Goal: Information Seeking & Learning: Check status

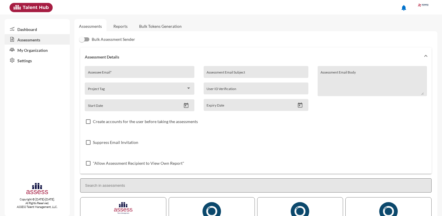
click at [119, 25] on link "Reports" at bounding box center [120, 26] width 23 height 14
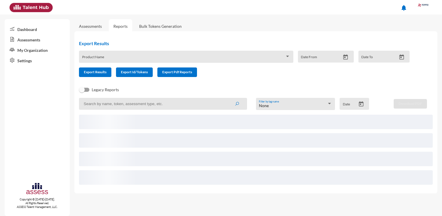
click at [125, 102] on input at bounding box center [163, 104] width 168 height 12
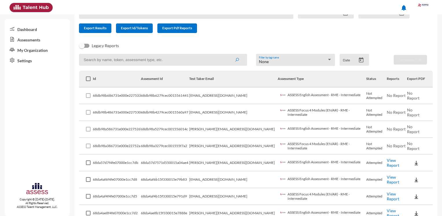
scroll to position [58, 0]
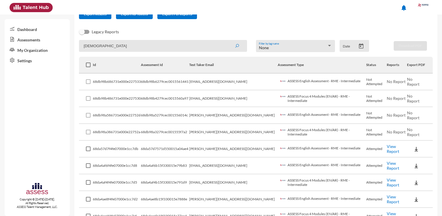
click at [238, 47] on button "submit" at bounding box center [237, 46] width 19 height 10
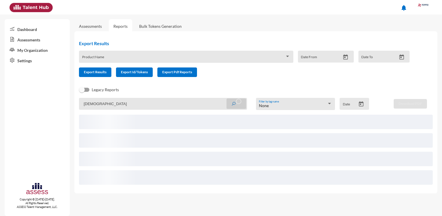
scroll to position [0, 0]
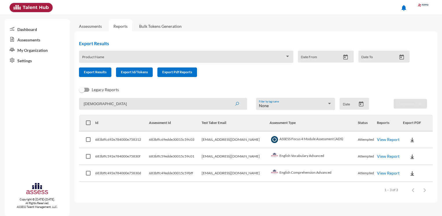
click at [380, 140] on link "View Report" at bounding box center [388, 139] width 23 height 5
click at [387, 158] on link "View Report" at bounding box center [388, 156] width 23 height 5
click at [387, 173] on link "View Report" at bounding box center [388, 172] width 23 height 5
click at [380, 141] on link "View Report" at bounding box center [388, 139] width 23 height 5
click at [382, 138] on link "View Report" at bounding box center [388, 139] width 23 height 5
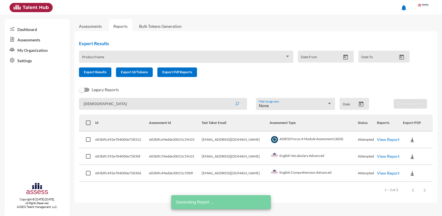
click at [391, 155] on link "View Report" at bounding box center [388, 156] width 23 height 5
click at [380, 173] on link "View Report" at bounding box center [388, 172] width 23 height 5
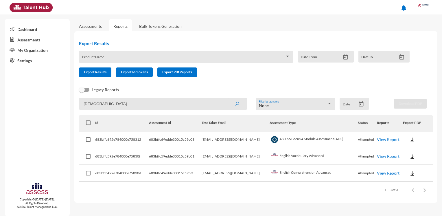
click at [293, 140] on td "ASSESS Focus 4 Module Assessment (ADS)" at bounding box center [314, 139] width 89 height 17
drag, startPoint x: 426, startPoint y: 124, endPoint x: 387, endPoint y: 124, distance: 39.1
click at [387, 124] on tr "Id Assessment Id Test Taker Email Assessment Type Status Reports Export PDF" at bounding box center [256, 123] width 354 height 17
drag, startPoint x: 387, startPoint y: 124, endPoint x: 399, endPoint y: 124, distance: 12.7
click at [399, 124] on th "Reports" at bounding box center [390, 123] width 26 height 17
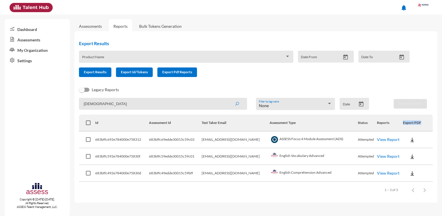
click at [390, 129] on th "Reports" at bounding box center [390, 123] width 26 height 17
drag, startPoint x: 393, startPoint y: 129, endPoint x: 398, endPoint y: 129, distance: 4.6
click at [393, 129] on th "Reports" at bounding box center [390, 123] width 26 height 17
drag, startPoint x: 106, startPoint y: 108, endPoint x: 101, endPoint y: 106, distance: 5.7
click at [101, 106] on input "mohamedism" at bounding box center [163, 104] width 168 height 12
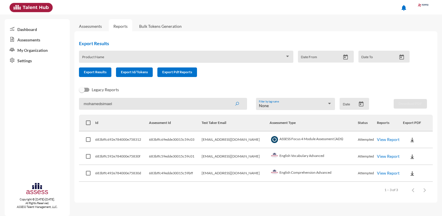
click at [228, 98] on button "submit" at bounding box center [237, 103] width 19 height 10
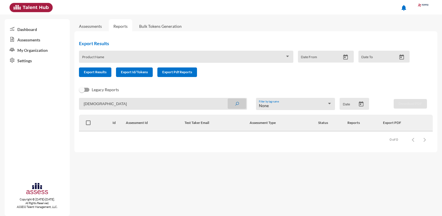
click at [233, 104] on button "submit" at bounding box center [237, 103] width 19 height 10
drag, startPoint x: 104, startPoint y: 104, endPoint x: 59, endPoint y: 92, distance: 46.9
click at [59, 104] on mat-sidenav-container "Dashboard Assessments My Organization Settings Copyright © 2015-2024. All Right…" at bounding box center [221, 114] width 442 height 201
click at [235, 103] on icon "submit" at bounding box center [237, 104] width 5 height 5
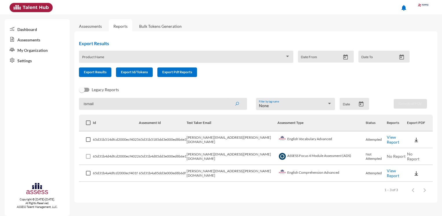
click at [115, 157] on td "65d31b4d4dfcd2000ecf4022" at bounding box center [116, 156] width 46 height 17
click at [117, 157] on td "65d31b4d4dfcd2000ecf4022" at bounding box center [116, 156] width 46 height 17
drag, startPoint x: 93, startPoint y: 104, endPoint x: 41, endPoint y: 98, distance: 53.0
click at [44, 104] on mat-sidenav-container "Dashboard Assessments My Organization Settings Copyright © 2015-2024. All Right…" at bounding box center [221, 114] width 442 height 201
click at [238, 104] on icon "submit" at bounding box center [237, 104] width 5 height 5
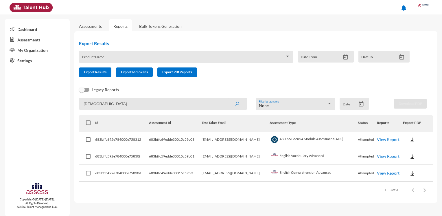
click at [387, 141] on link "View Report" at bounding box center [388, 139] width 23 height 5
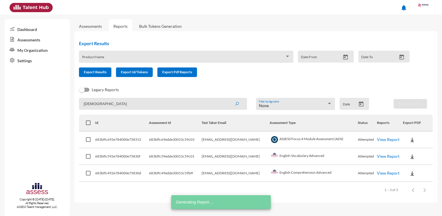
click at [382, 154] on link "View Report" at bounding box center [388, 156] width 23 height 5
click at [384, 173] on link "View Report" at bounding box center [388, 172] width 23 height 5
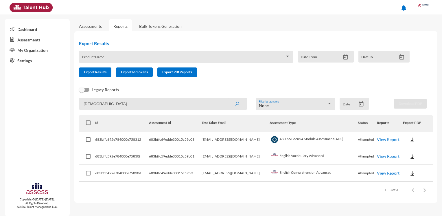
drag, startPoint x: 121, startPoint y: 102, endPoint x: 52, endPoint y: 98, distance: 69.3
click at [55, 101] on mat-sidenav-container "Dashboard Assessments My Organization Settings Copyright © 2015-2024. All Right…" at bounding box center [221, 114] width 442 height 201
paste input "5421"
drag, startPoint x: 103, startPoint y: 104, endPoint x: 59, endPoint y: 98, distance: 44.9
click at [61, 103] on mat-sidenav-container "Dashboard Assessments My Organization Settings Copyright © 2015-2024. All Right…" at bounding box center [221, 114] width 442 height 201
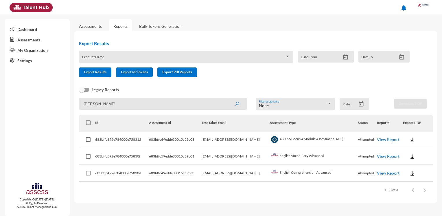
type input "ismail moh"
click at [235, 102] on icon "submit" at bounding box center [237, 104] width 5 height 5
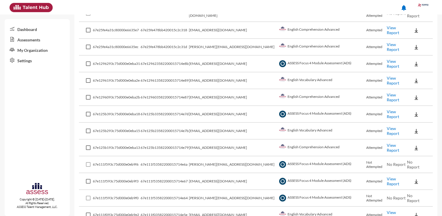
scroll to position [1607, 0]
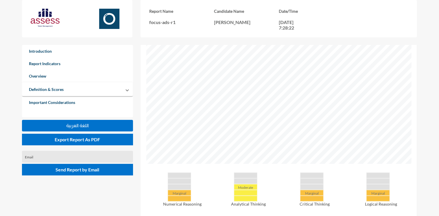
scroll to position [203, 0]
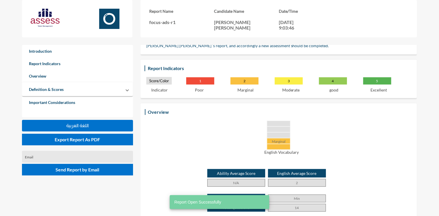
scroll to position [116, 0]
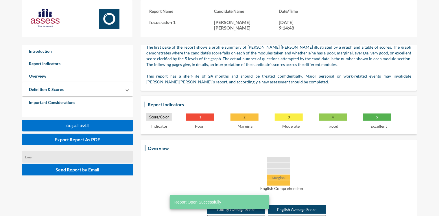
scroll to position [116, 0]
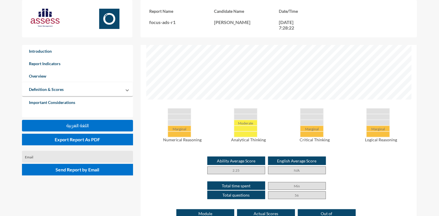
scroll to position [231, 0]
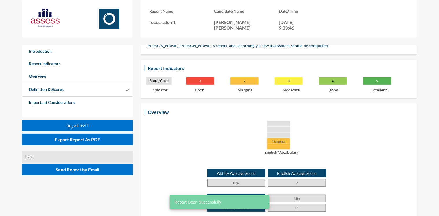
scroll to position [87, 0]
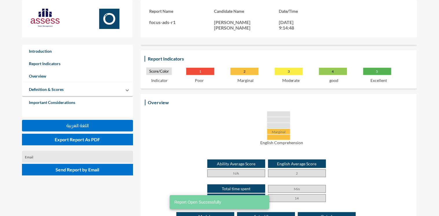
scroll to position [116, 0]
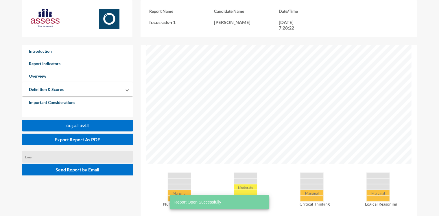
scroll to position [260, 0]
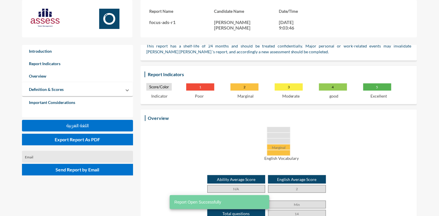
scroll to position [145, 0]
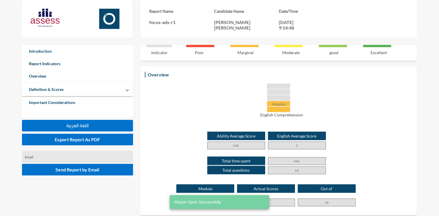
scroll to position [116, 0]
